Goal: Task Accomplishment & Management: Manage account settings

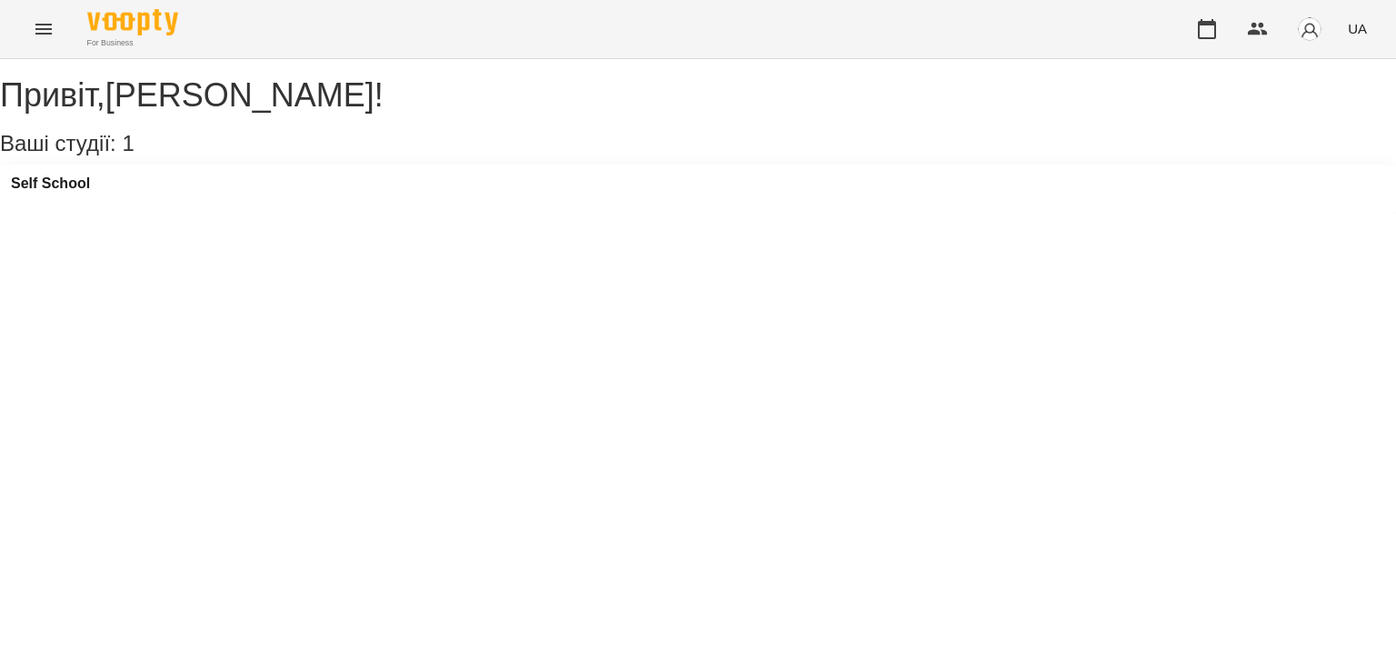
click at [254, 212] on div "Self School" at bounding box center [698, 188] width 1396 height 49
click at [89, 192] on h3 "Self School" at bounding box center [50, 183] width 79 height 16
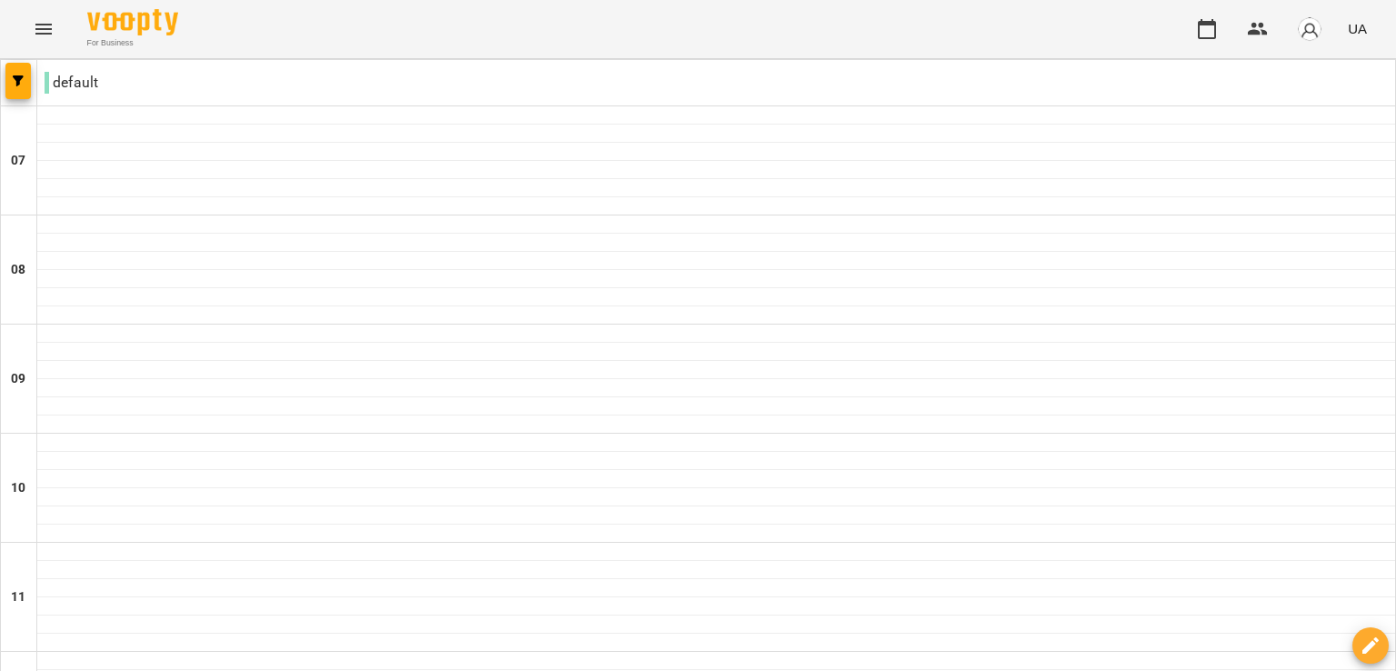
click at [36, 34] on icon "Menu" at bounding box center [43, 29] width 16 height 11
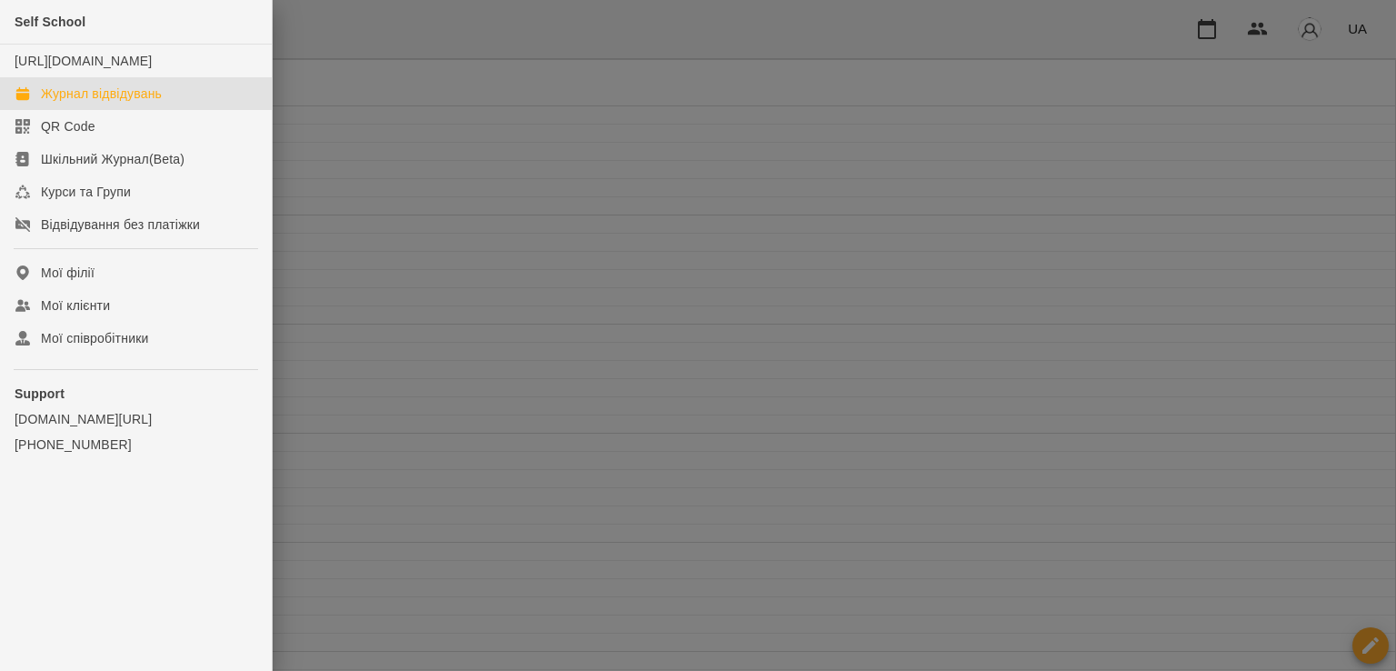
click at [503, 228] on div at bounding box center [698, 335] width 1396 height 671
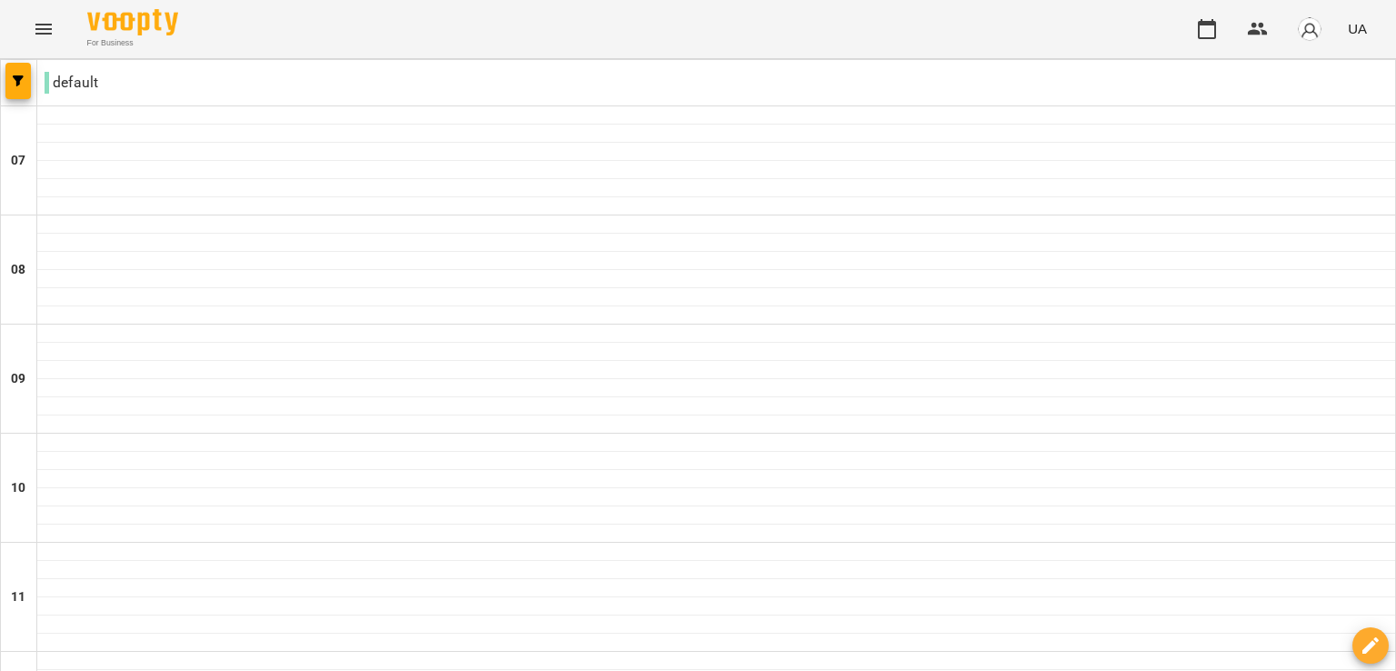
type input "**********"
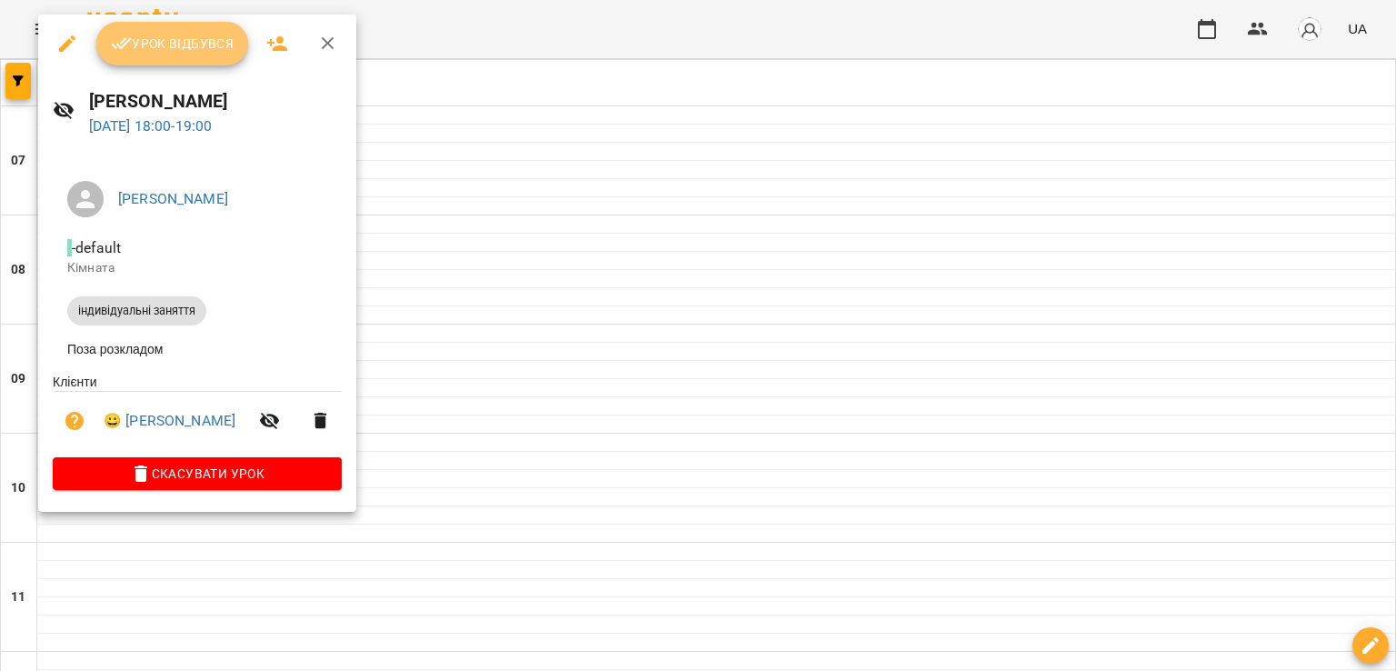
click at [175, 53] on span "Урок відбувся" at bounding box center [173, 44] width 124 height 22
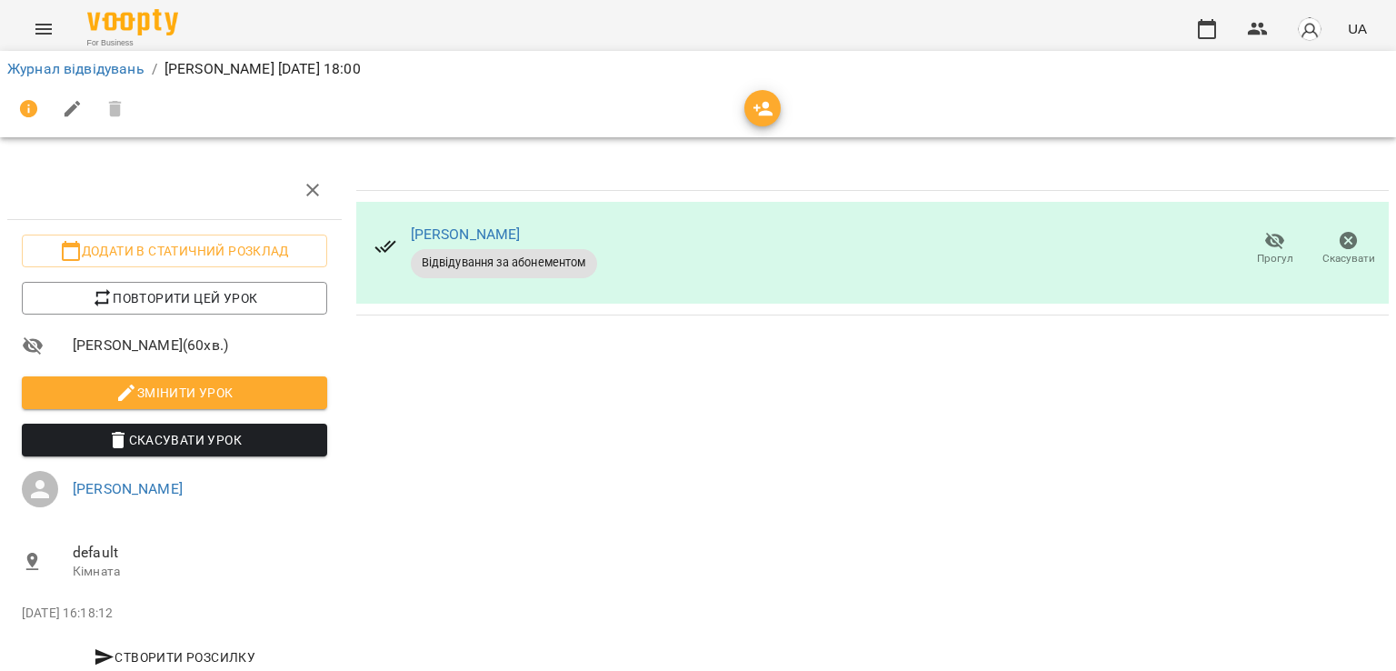
click at [35, 30] on icon "Menu" at bounding box center [44, 29] width 22 height 22
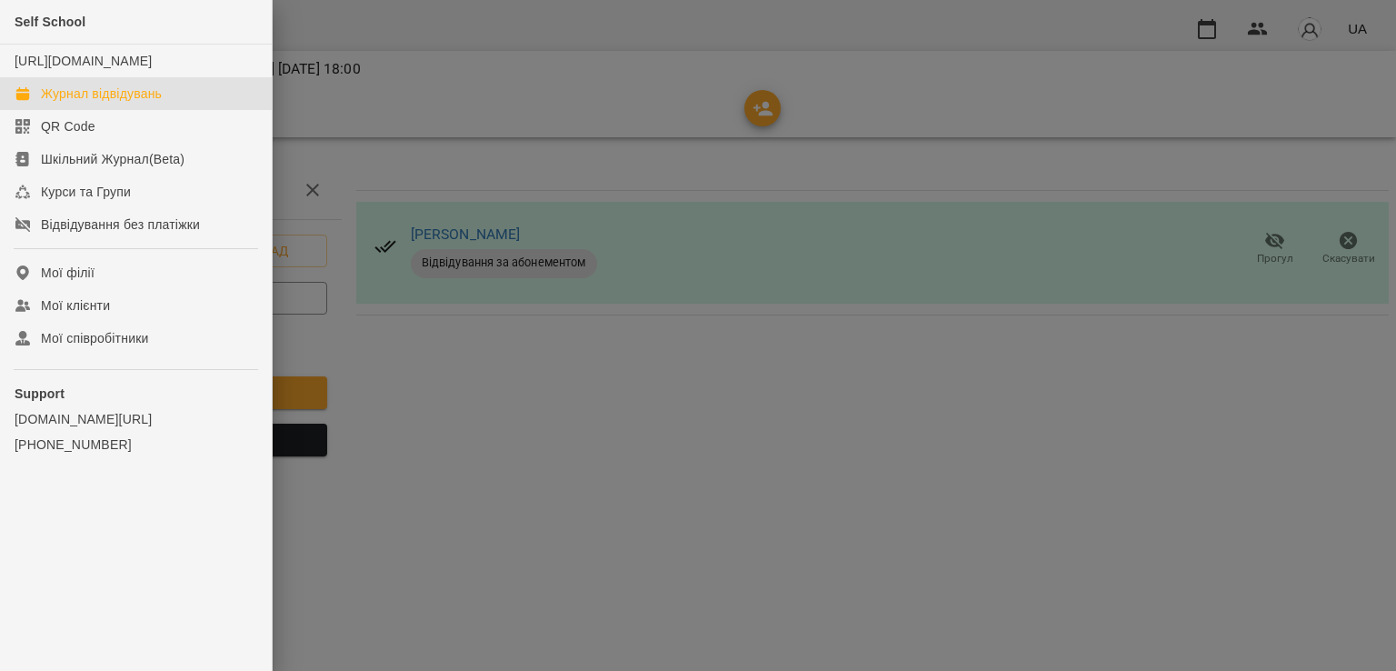
click at [105, 103] on div "Журнал відвідувань" at bounding box center [101, 94] width 121 height 18
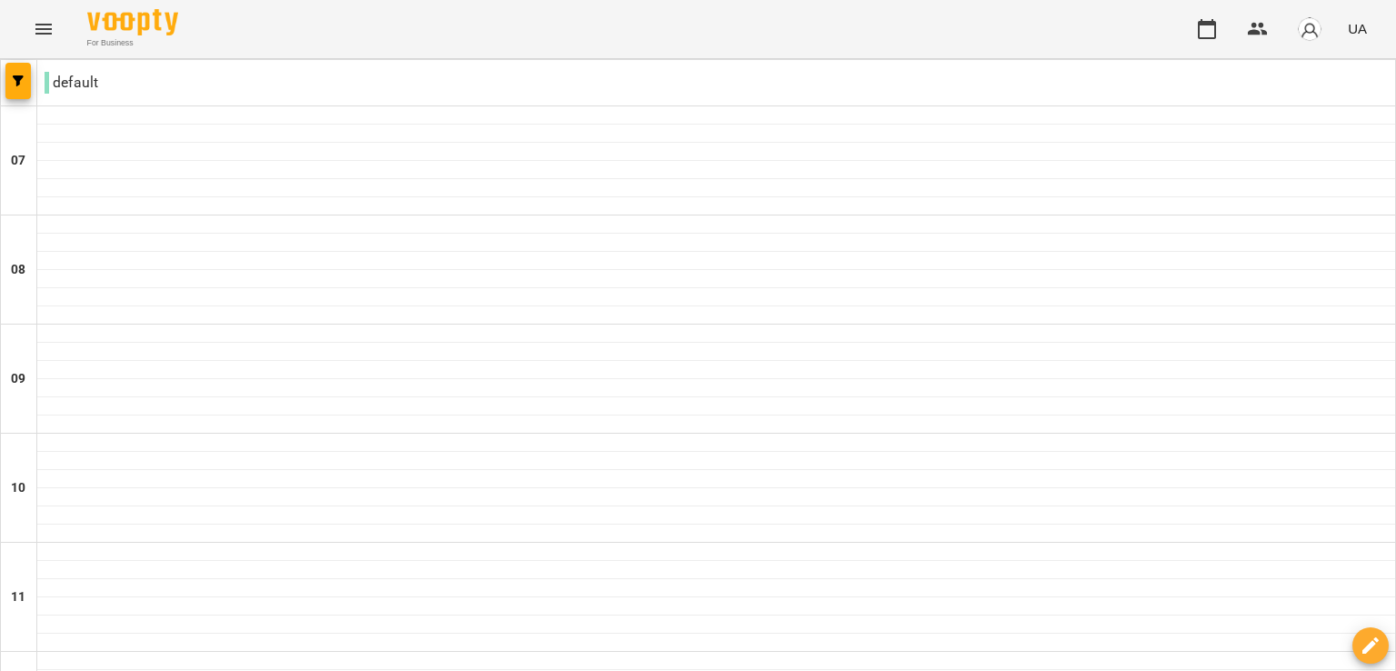
scroll to position [1058, 0]
type input "**********"
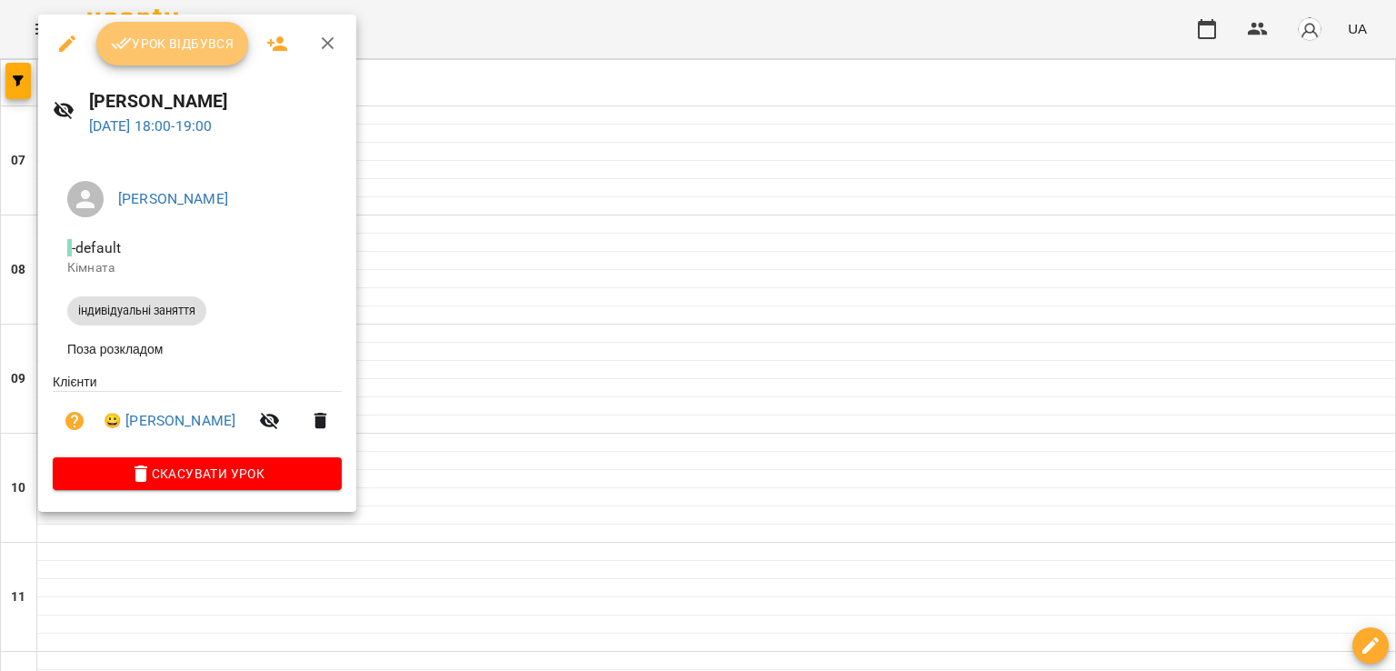
click at [159, 27] on button "Урок відбувся" at bounding box center [172, 44] width 153 height 44
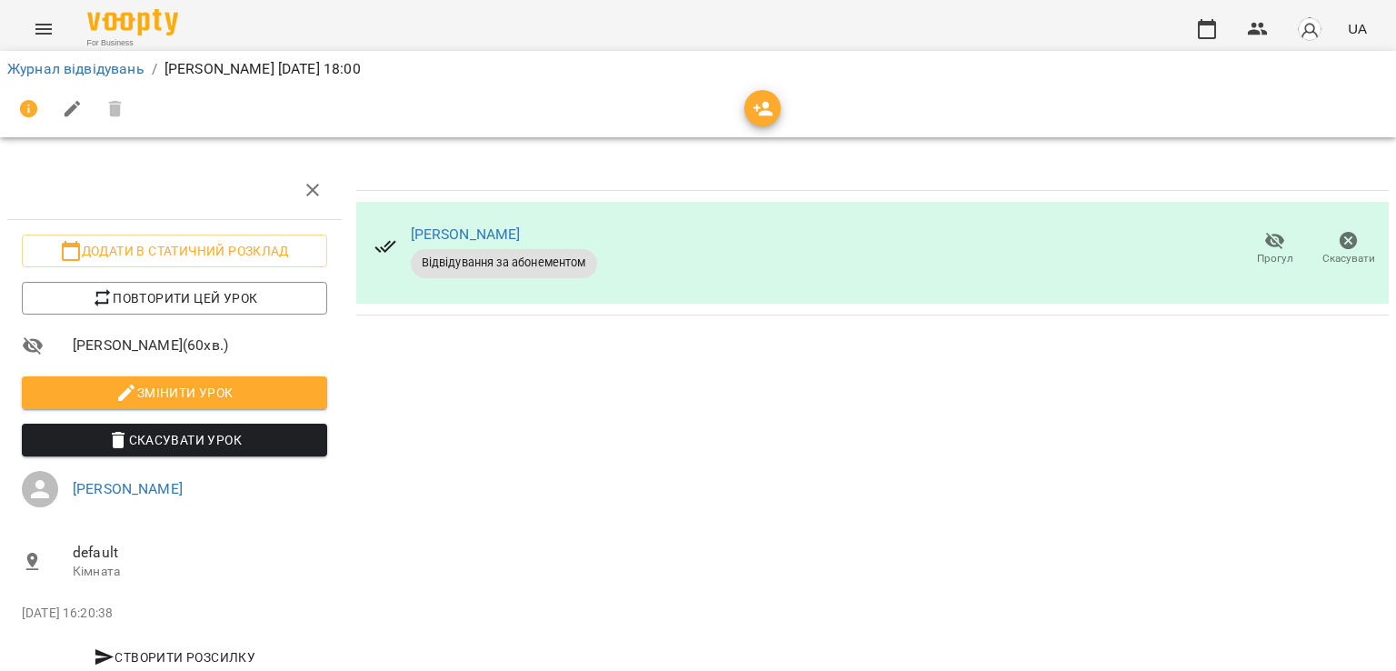
click at [44, 38] on icon "Menu" at bounding box center [44, 29] width 22 height 22
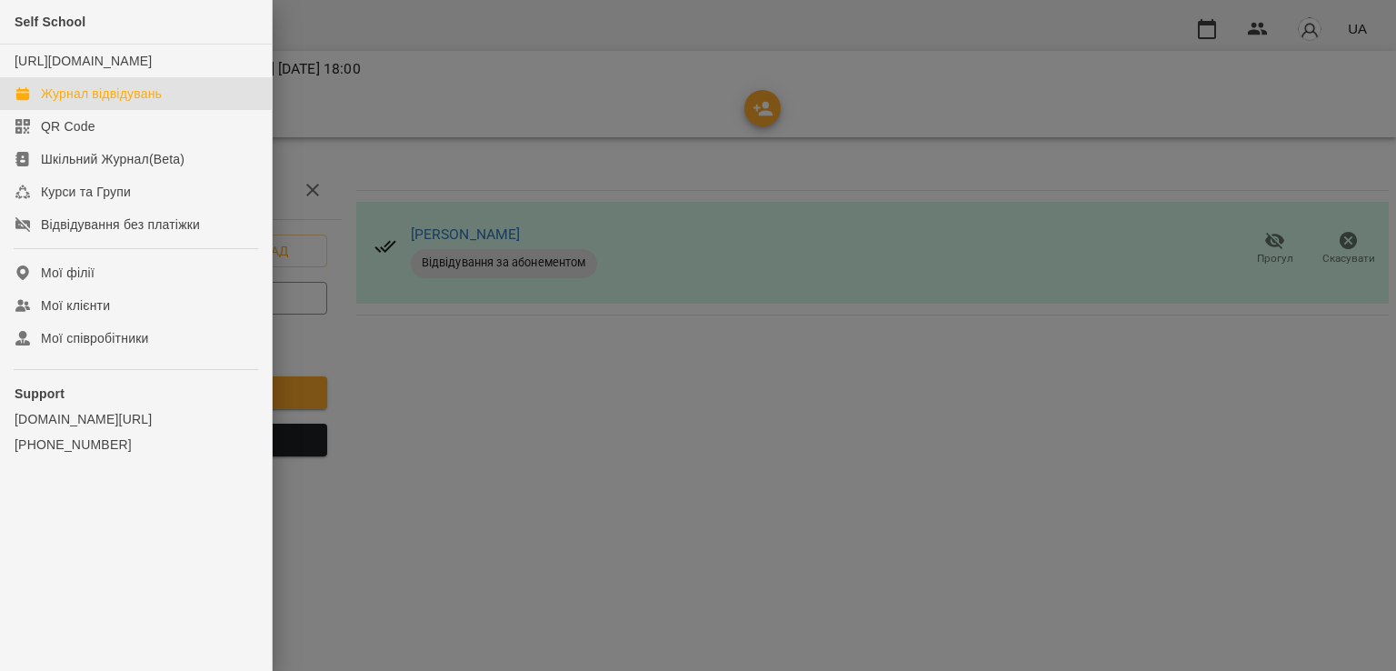
click at [111, 103] on div "Журнал відвідувань" at bounding box center [101, 94] width 121 height 18
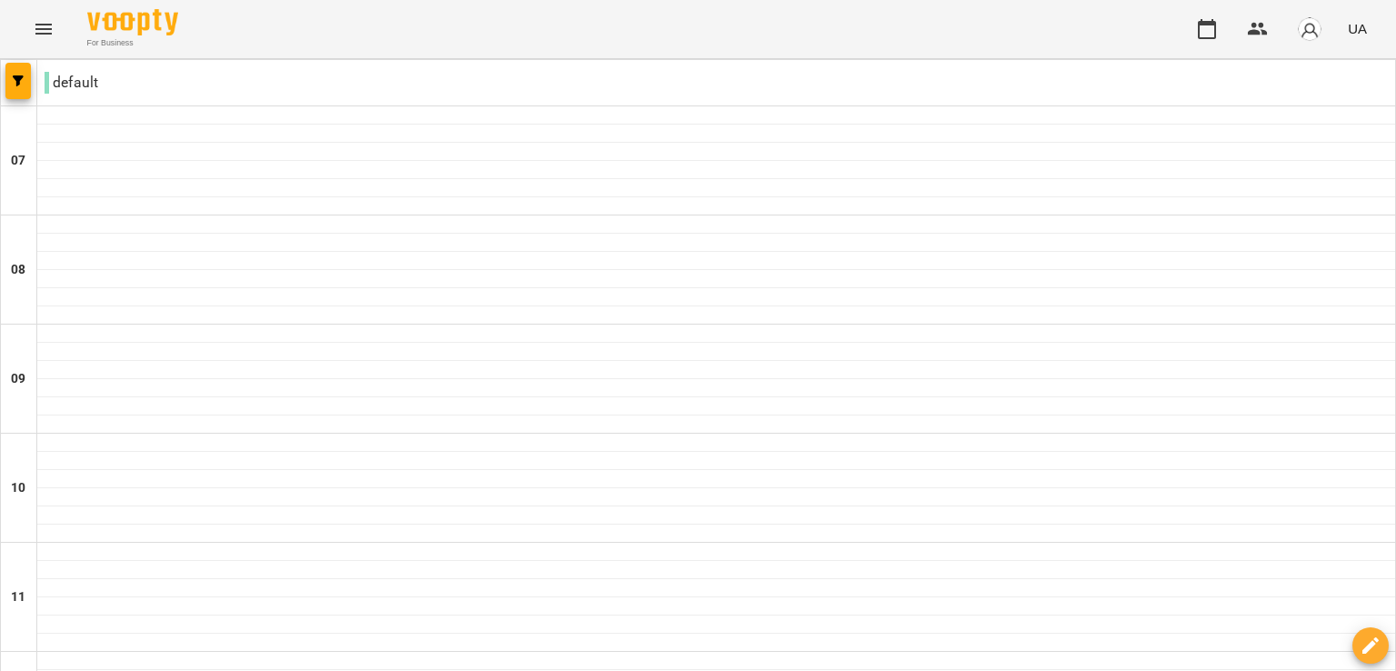
scroll to position [1103, 0]
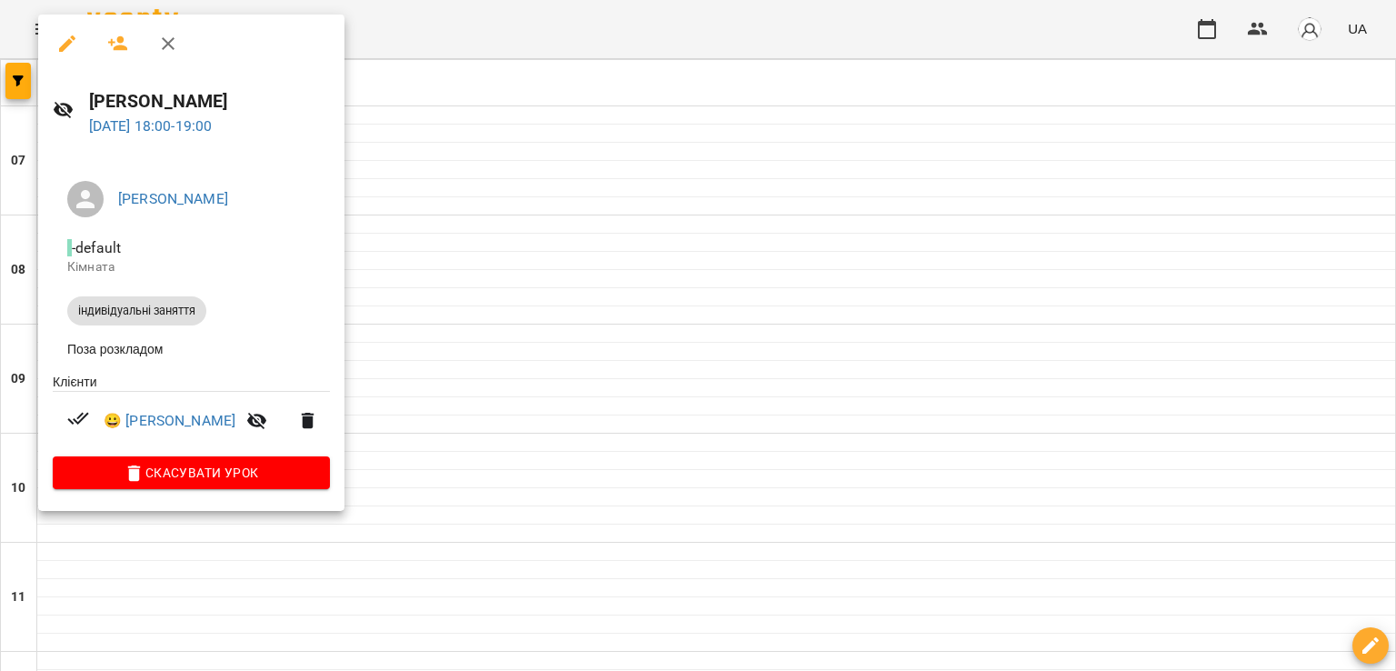
click at [924, 269] on div at bounding box center [698, 335] width 1396 height 671
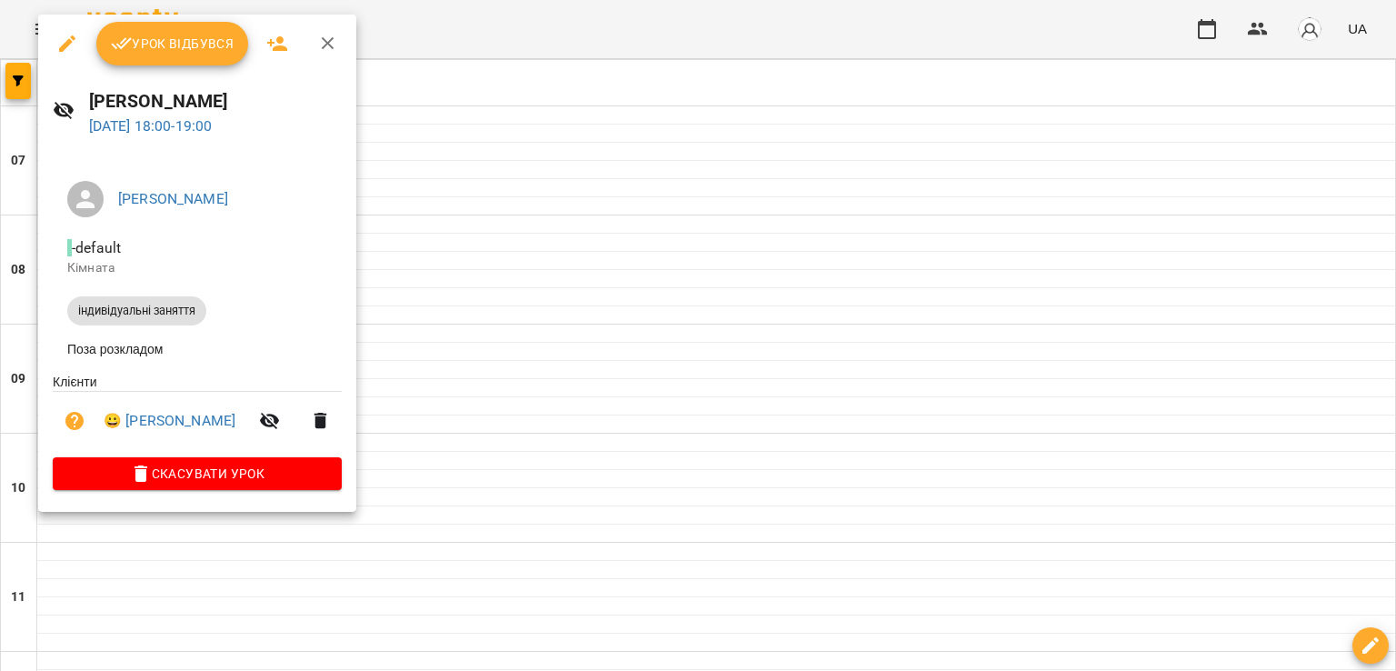
click at [214, 44] on span "Урок відбувся" at bounding box center [173, 44] width 124 height 22
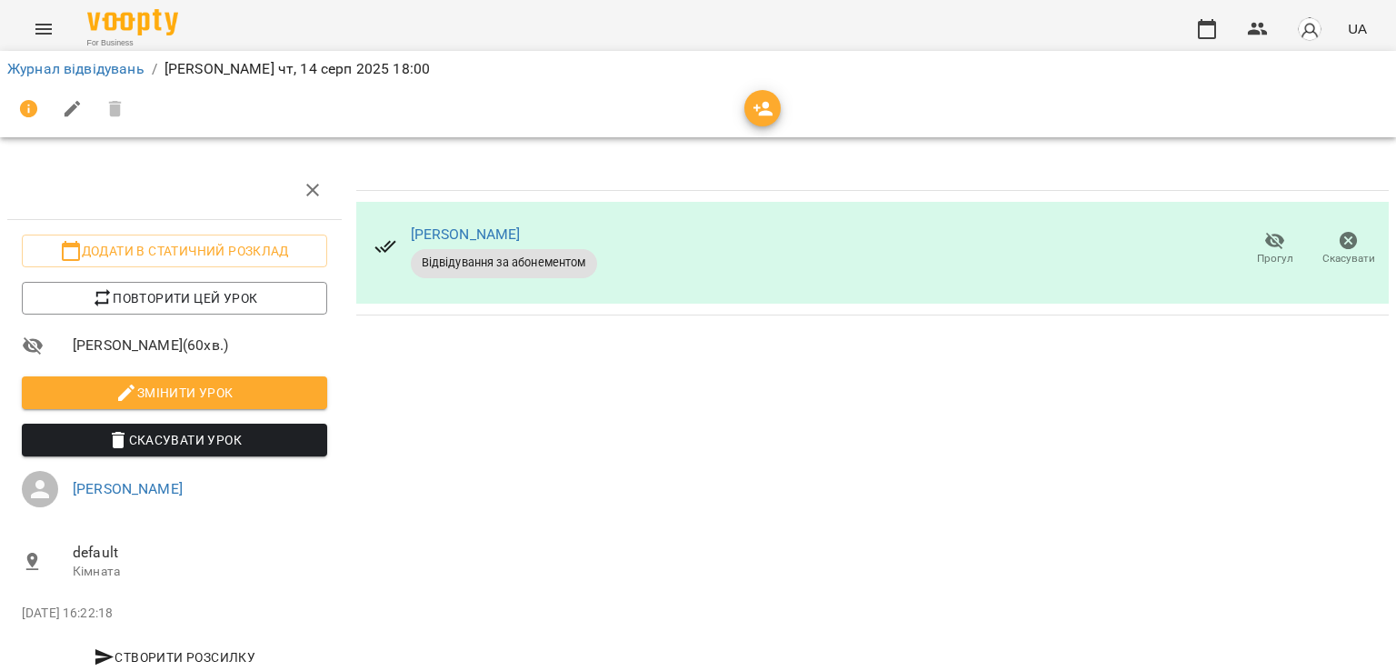
click at [40, 33] on icon "Menu" at bounding box center [43, 29] width 16 height 11
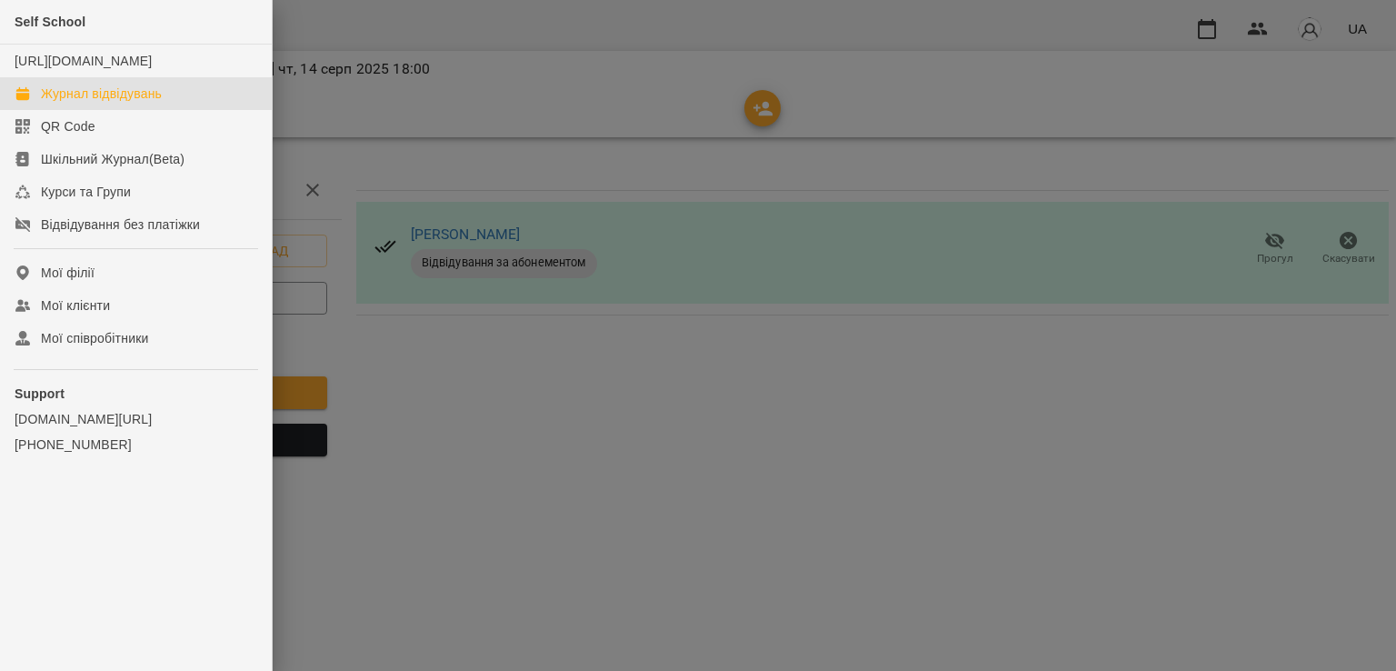
click at [131, 103] on div "Журнал відвідувань" at bounding box center [101, 94] width 121 height 18
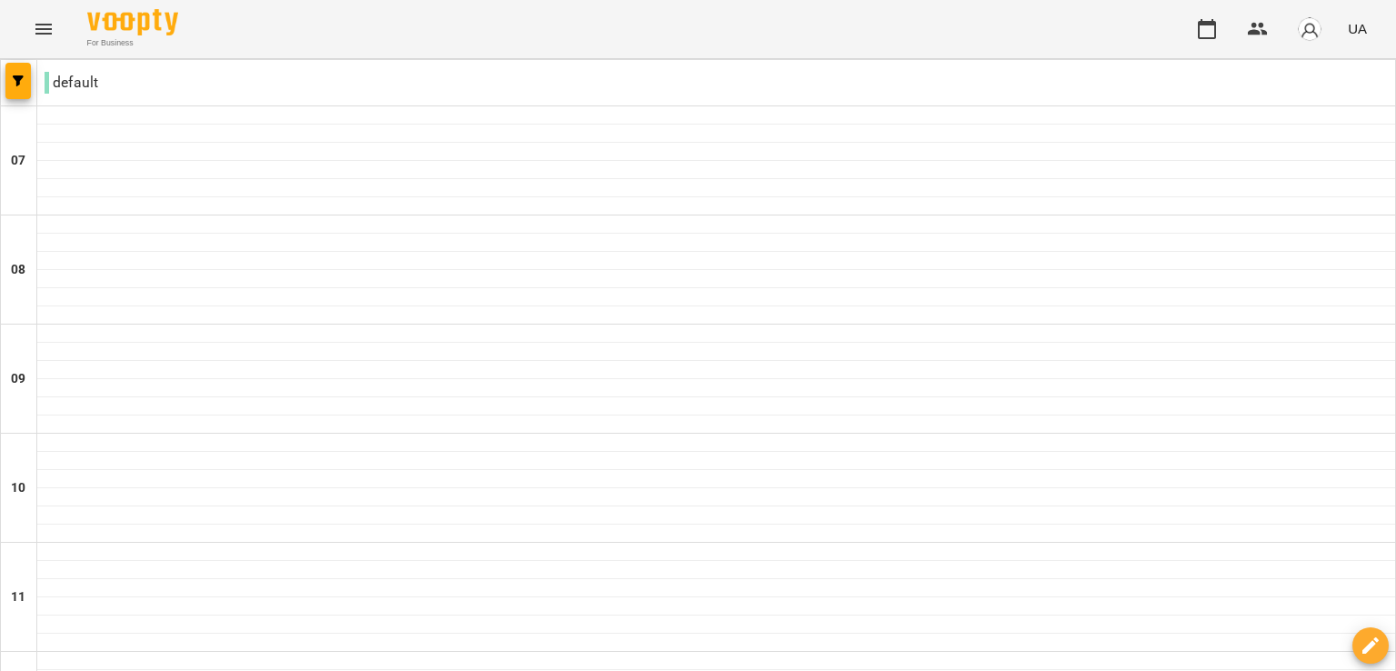
scroll to position [1183, 0]
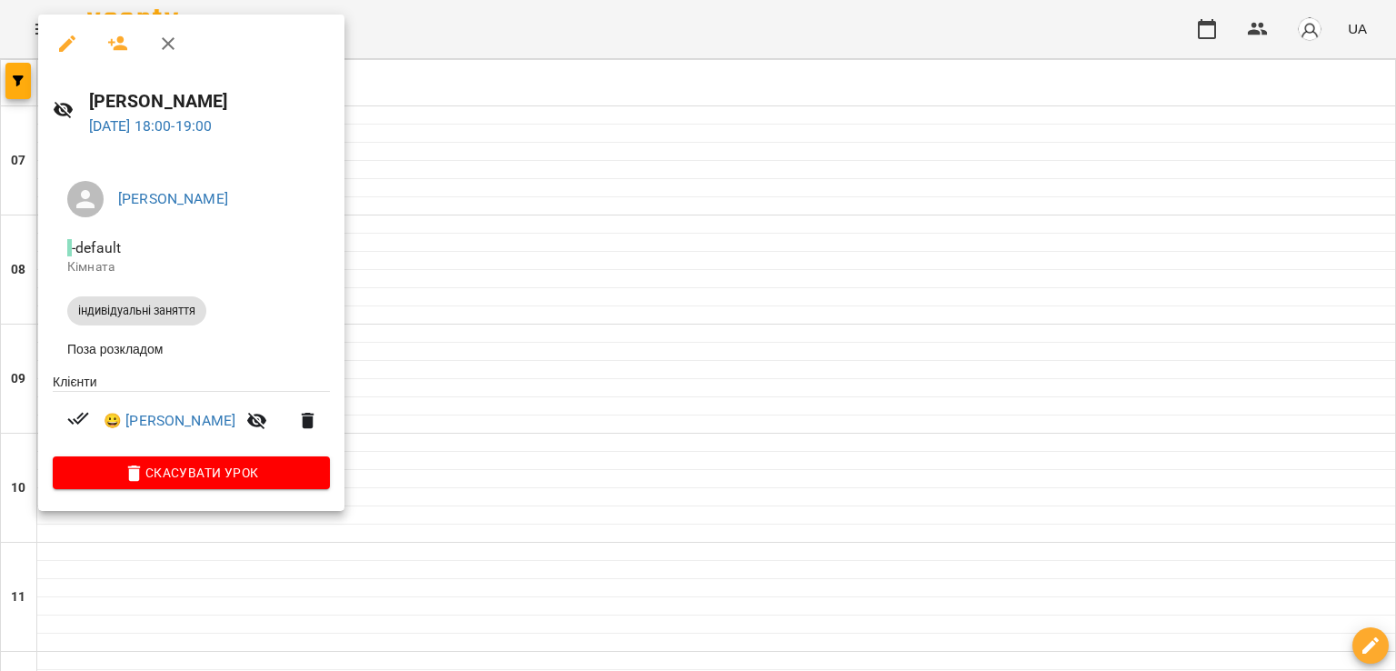
click at [421, 568] on div at bounding box center [698, 335] width 1396 height 671
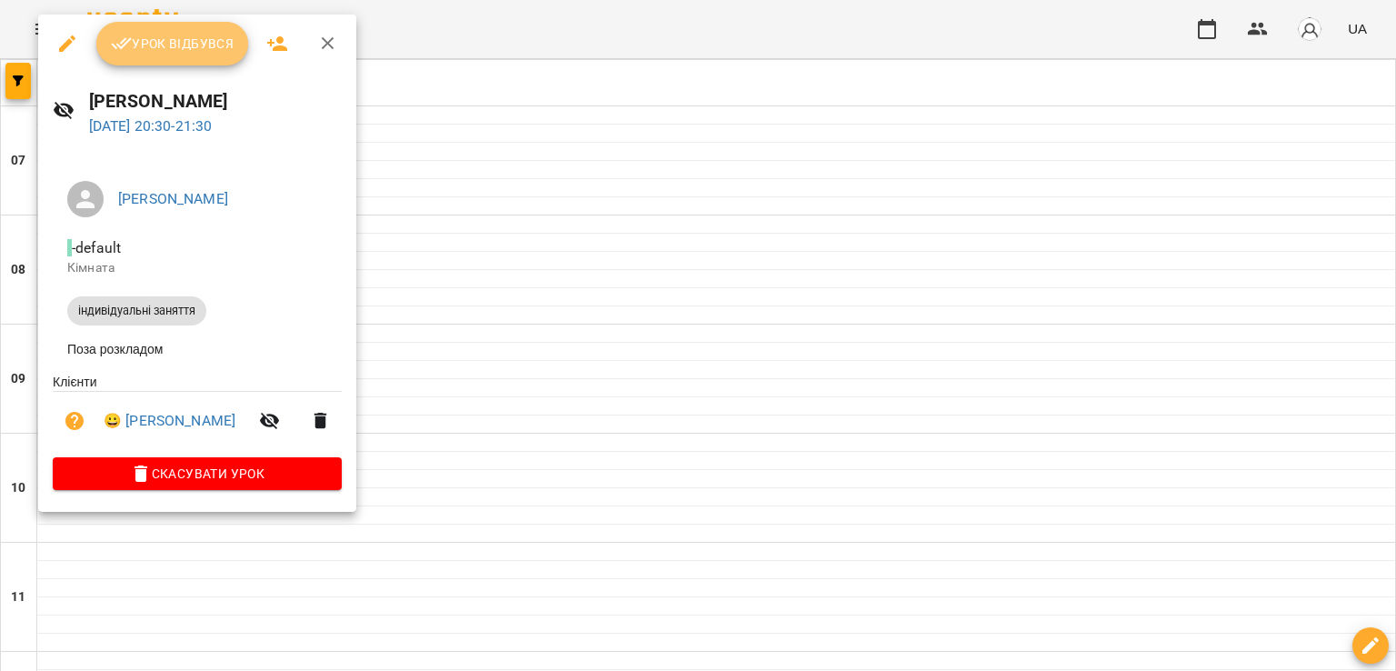
click at [192, 39] on span "Урок відбувся" at bounding box center [173, 44] width 124 height 22
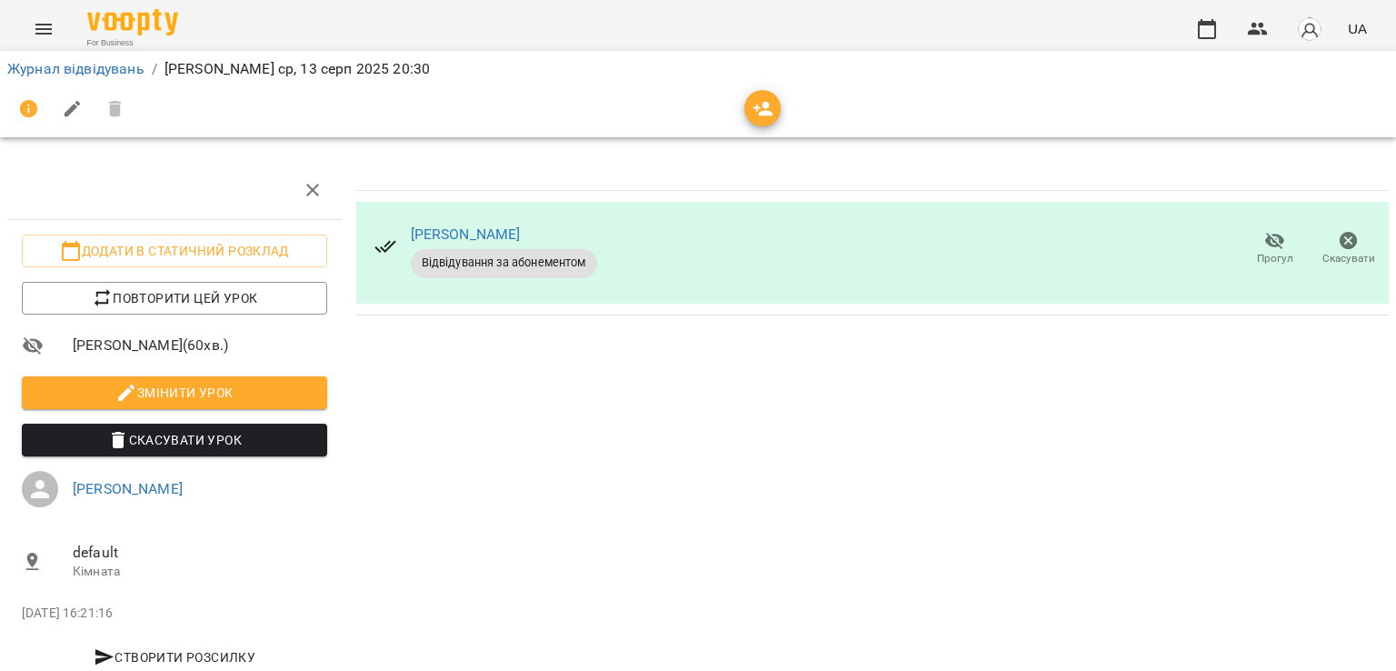
click at [38, 32] on icon "Menu" at bounding box center [44, 29] width 22 height 22
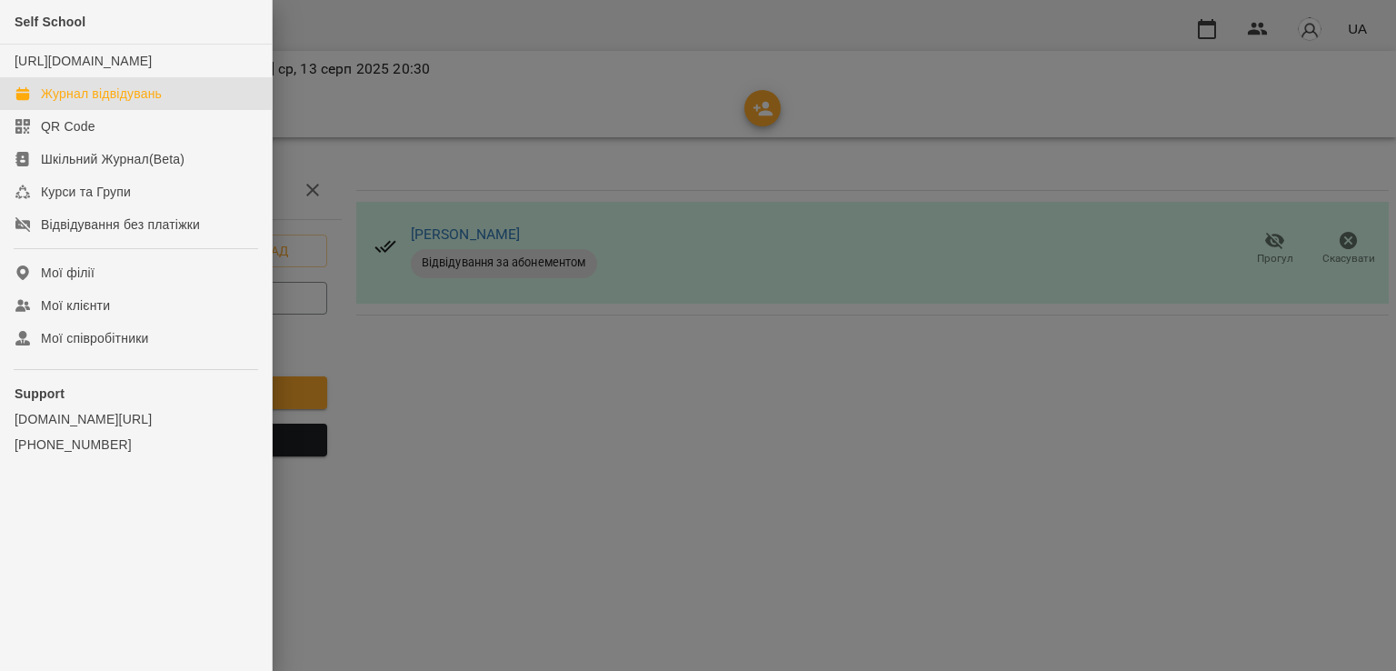
click at [138, 103] on div "Журнал відвідувань" at bounding box center [101, 94] width 121 height 18
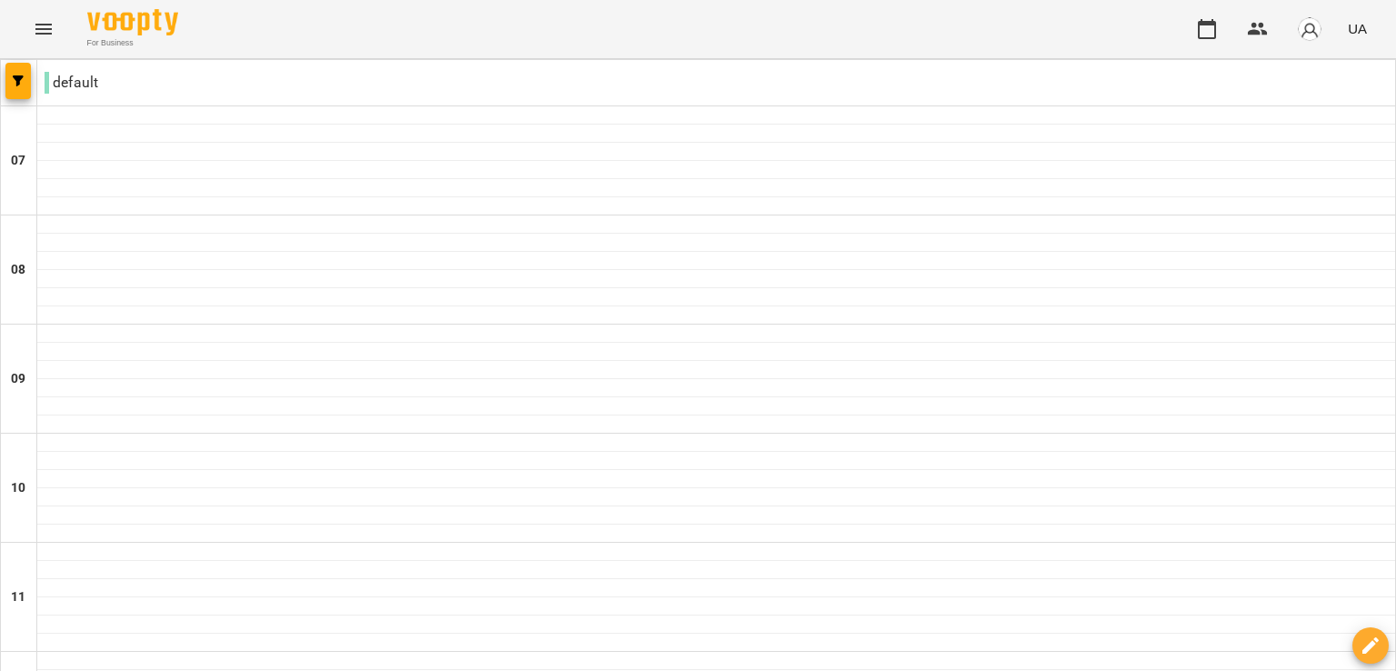
scroll to position [1017, 0]
